Goal: Information Seeking & Learning: Learn about a topic

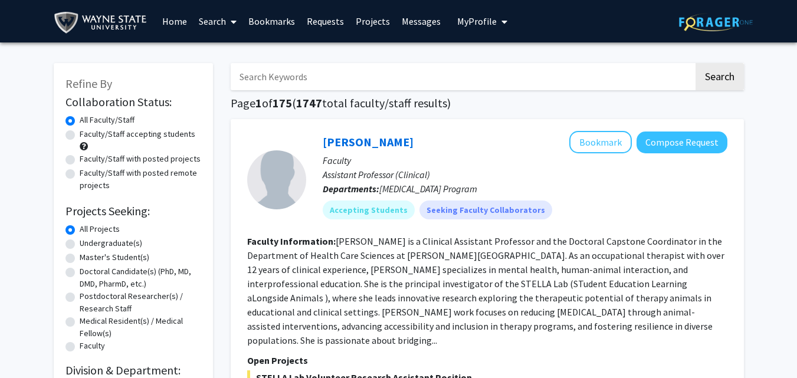
click at [485, 30] on button "My Profile" at bounding box center [482, 21] width 57 height 42
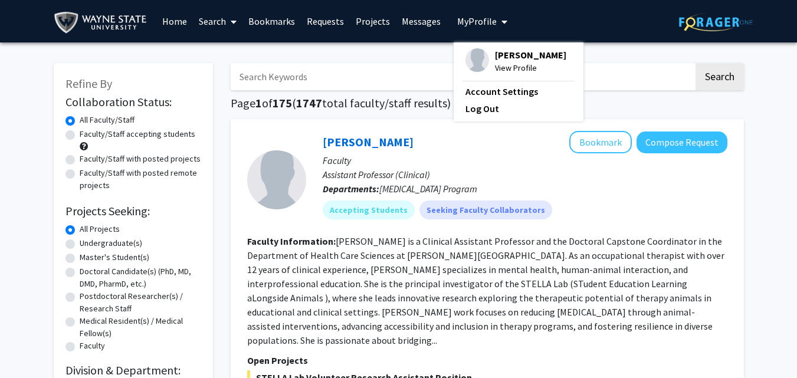
click at [485, 30] on button "My Profile" at bounding box center [482, 21] width 57 height 42
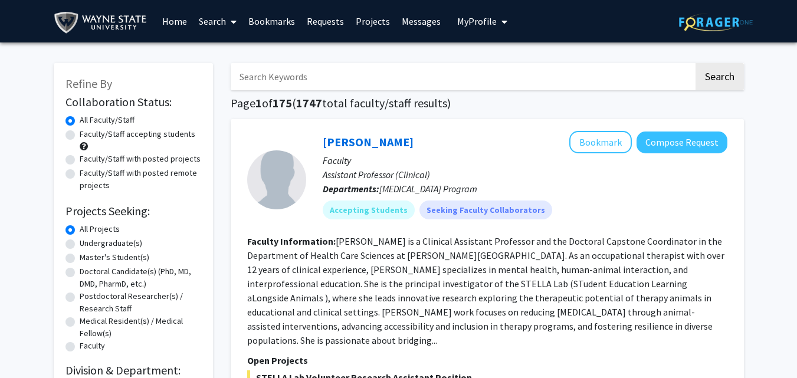
click at [99, 136] on label "Faculty/Staff accepting students" at bounding box center [138, 134] width 116 height 12
click at [87, 136] on input "Faculty/Staff accepting students" at bounding box center [84, 132] width 8 height 8
radio input "true"
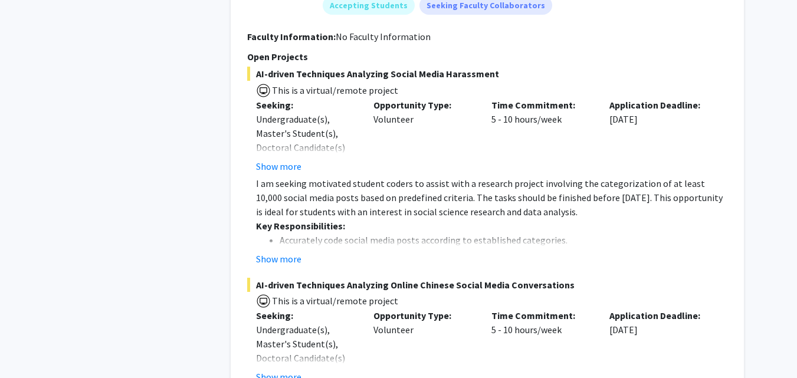
scroll to position [885, 0]
click at [289, 251] on button "Show more" at bounding box center [278, 258] width 45 height 14
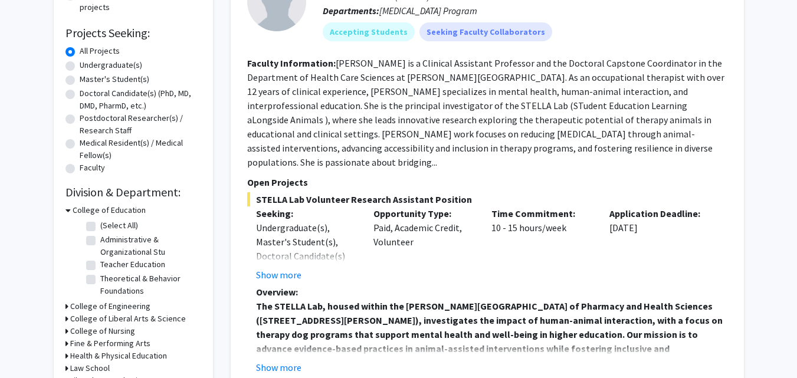
scroll to position [177, 0]
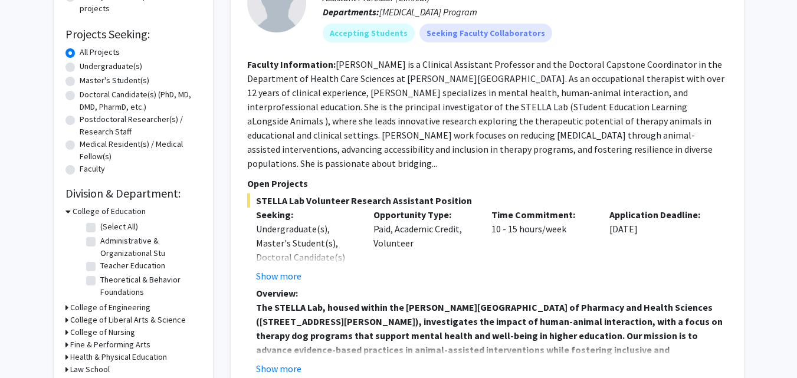
click at [100, 283] on label "Theoretical & Behavior Foundations" at bounding box center [149, 286] width 98 height 25
click at [100, 282] on input "Theoretical & Behavior Foundations" at bounding box center [104, 278] width 8 height 8
checkbox input "true"
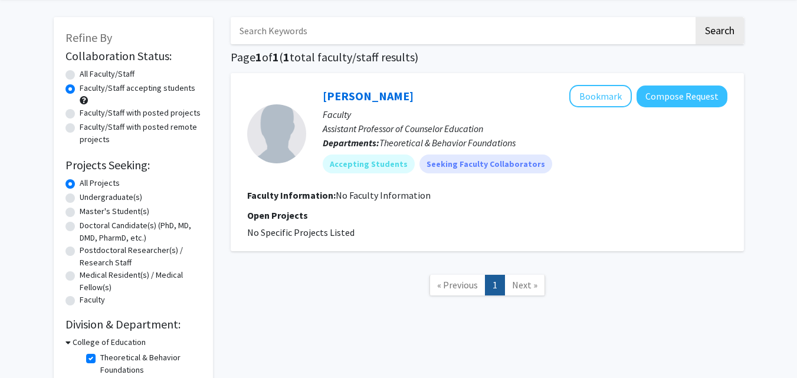
scroll to position [121, 0]
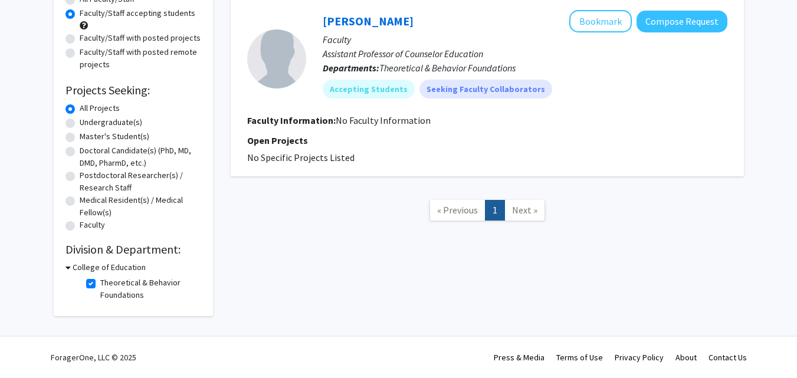
click at [100, 280] on label "Theoretical & Behavior Foundations" at bounding box center [149, 289] width 98 height 25
click at [100, 280] on input "Theoretical & Behavior Foundations" at bounding box center [104, 281] width 8 height 8
checkbox input "false"
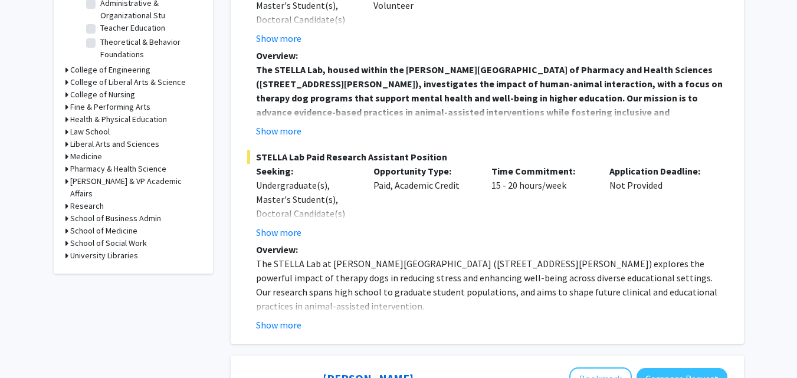
scroll to position [413, 0]
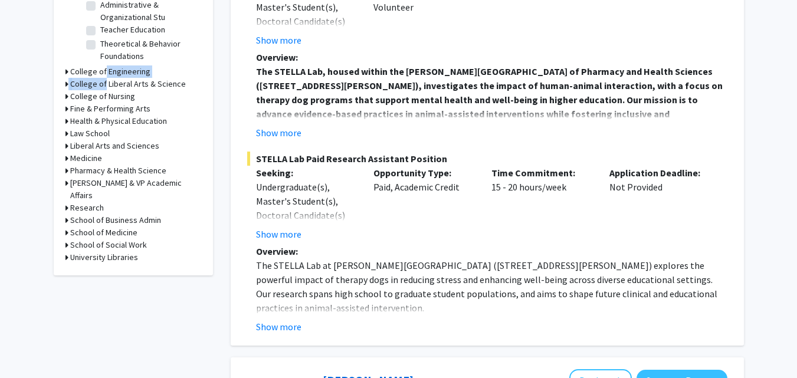
click at [101, 77] on form "College of Education (Select All) (Select All) Administrative & Organizational …" at bounding box center [134, 116] width 136 height 295
click at [70, 84] on h3 "College of Liberal Arts & Science" at bounding box center [128, 84] width 116 height 12
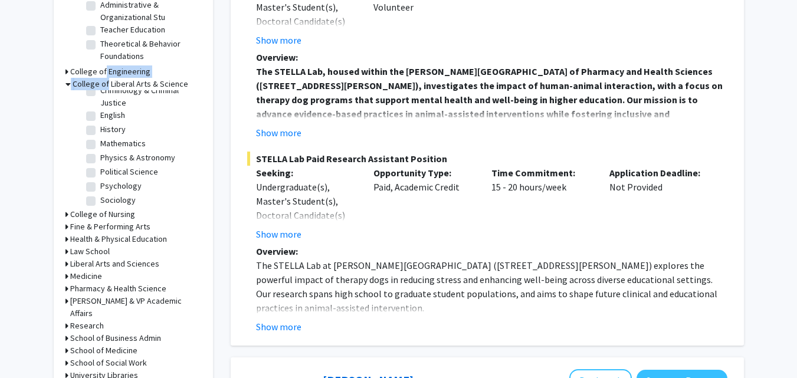
scroll to position [107, 0]
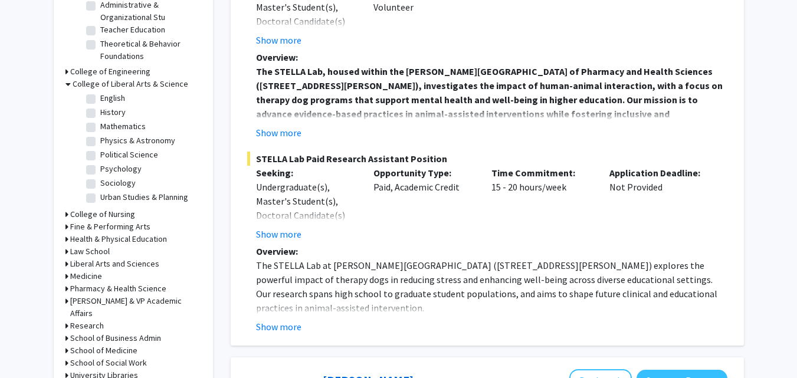
click at [122, 174] on label "Psychology" at bounding box center [120, 169] width 41 height 12
click at [108, 171] on input "Psychology" at bounding box center [104, 167] width 8 height 8
checkbox input "true"
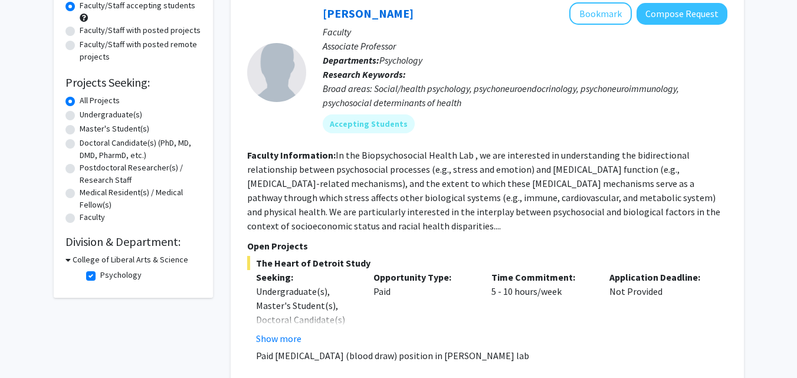
scroll to position [231, 0]
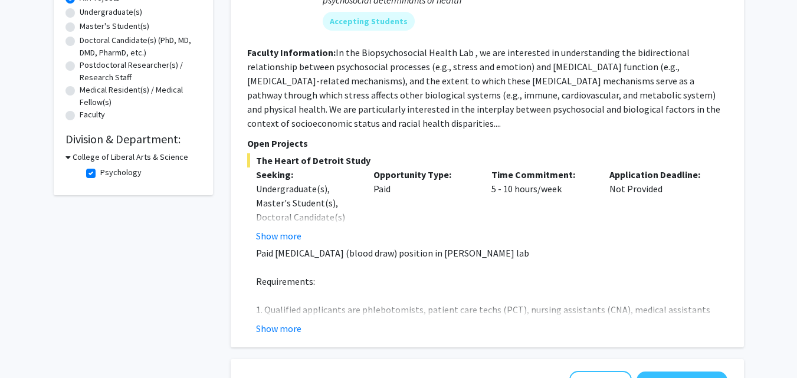
click at [100, 175] on label "Psychology" at bounding box center [120, 172] width 41 height 12
click at [100, 174] on input "Psychology" at bounding box center [104, 170] width 8 height 8
checkbox input "false"
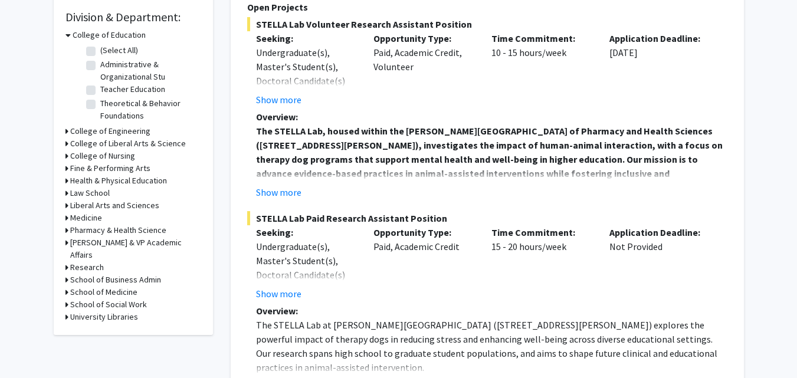
scroll to position [354, 0]
click at [102, 197] on h3 "Law School" at bounding box center [90, 193] width 40 height 12
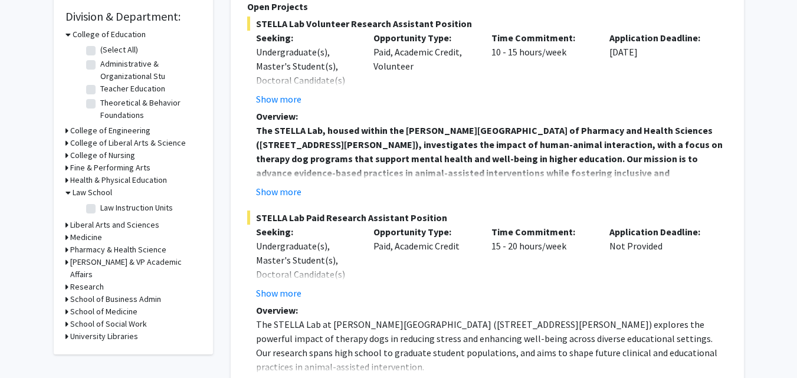
click at [123, 223] on h3 "Liberal Arts and Sciences" at bounding box center [114, 225] width 89 height 12
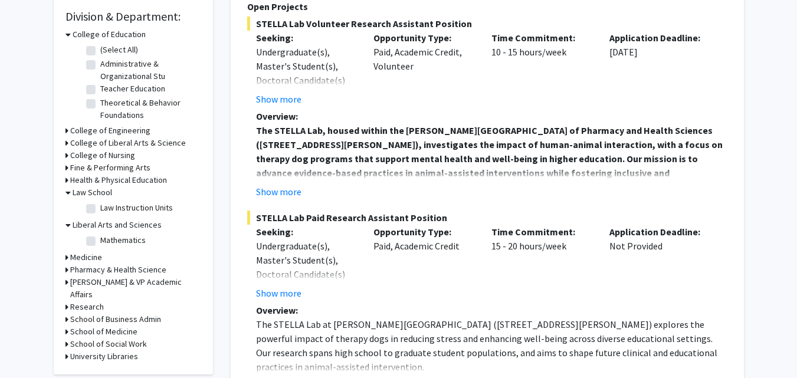
click at [125, 179] on h3 "Health & Physical Education" at bounding box center [118, 180] width 97 height 12
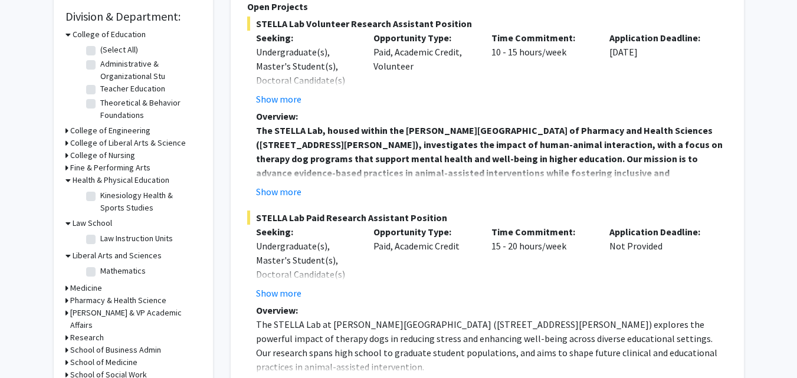
click at [127, 168] on h3 "Fine & Performing Arts" at bounding box center [110, 168] width 80 height 12
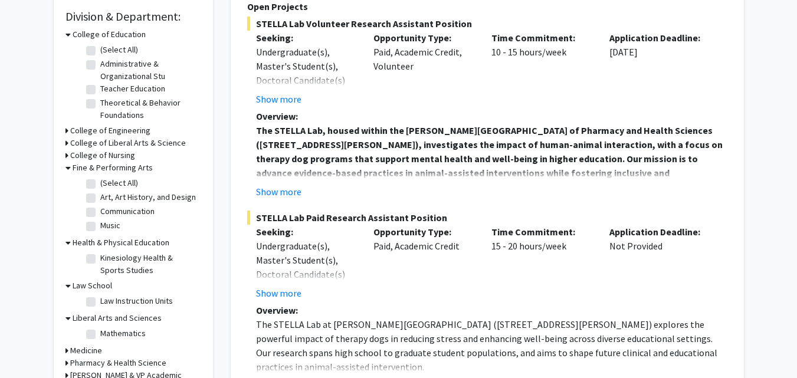
click at [127, 169] on h3 "Fine & Performing Arts" at bounding box center [113, 168] width 80 height 12
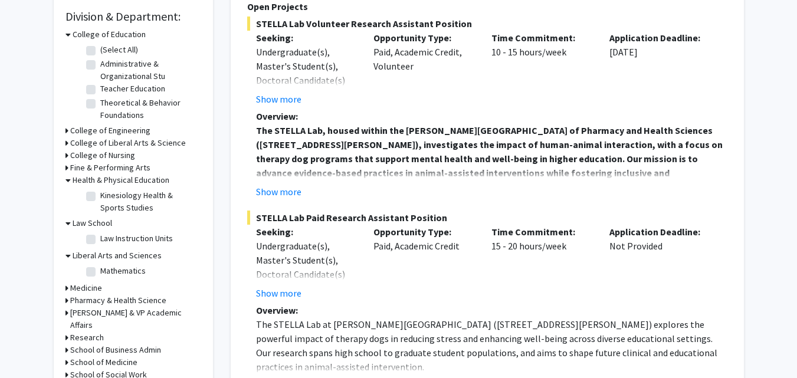
click at [129, 151] on h3 "College of Nursing" at bounding box center [102, 155] width 65 height 12
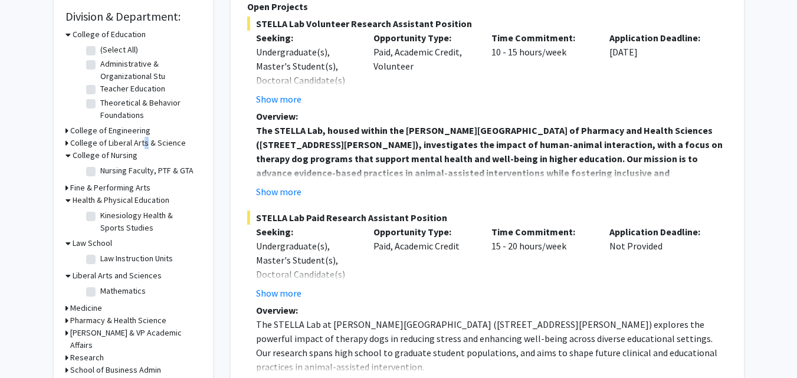
click at [140, 139] on h3 "College of Liberal Arts & Science" at bounding box center [128, 143] width 116 height 12
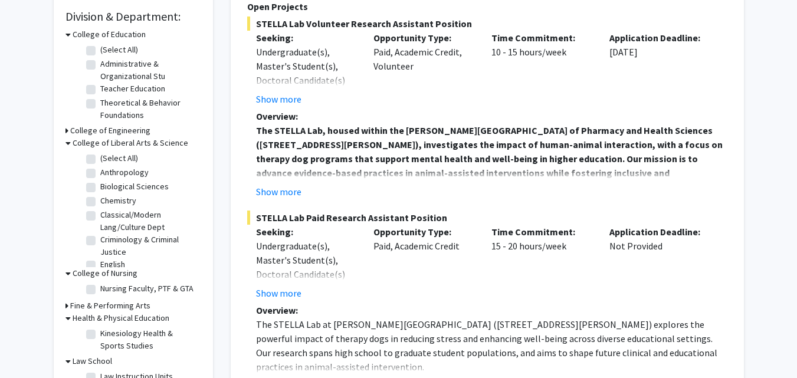
click at [133, 238] on label "Criminology & Criminal Justice" at bounding box center [149, 246] width 98 height 25
click at [108, 238] on input "Criminology & Criminal Justice" at bounding box center [104, 238] width 8 height 8
checkbox input "true"
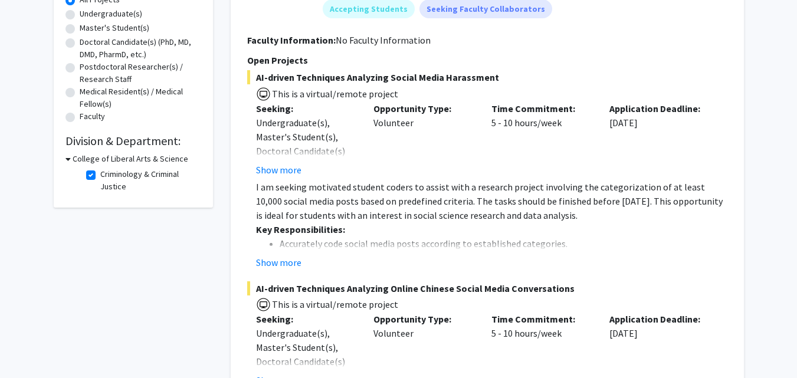
scroll to position [236, 0]
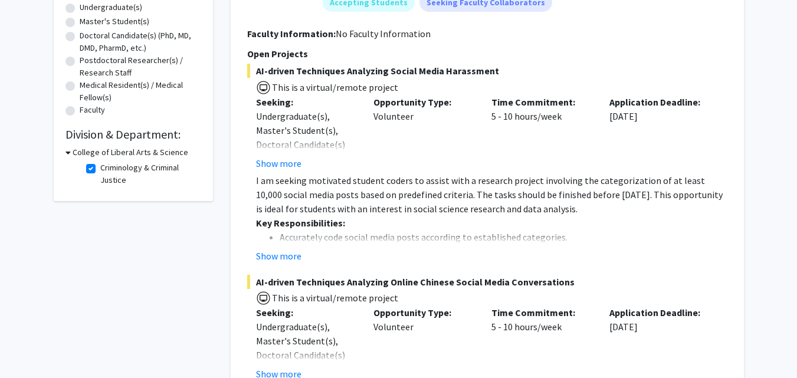
click at [308, 225] on strong "Key Responsibilities:" at bounding box center [300, 223] width 89 height 12
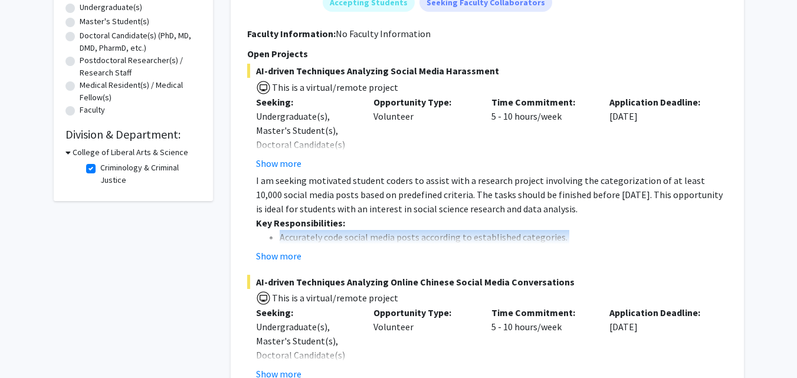
click at [276, 244] on fg-read-more "I am seeking motivated student coders to assist with a research project involvi…" at bounding box center [487, 219] width 480 height 90
click at [267, 258] on button "Show more" at bounding box center [278, 256] width 45 height 14
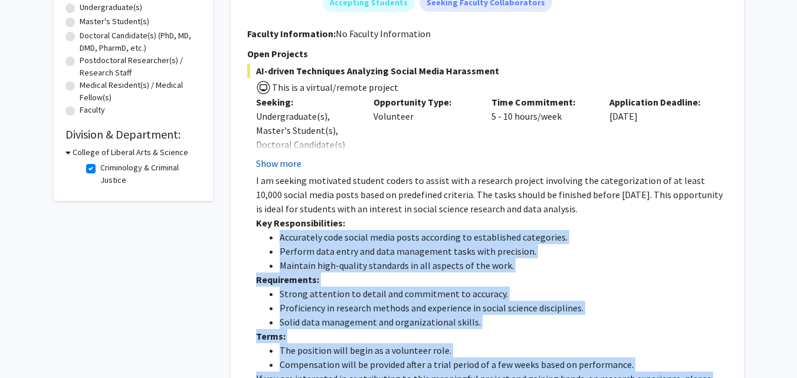
click at [297, 166] on button "Show more" at bounding box center [278, 163] width 45 height 14
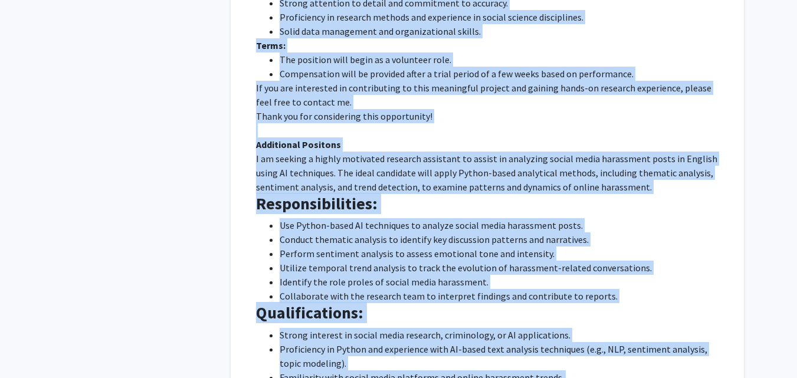
scroll to position [472, 0]
